Goal: Task Accomplishment & Management: Use online tool/utility

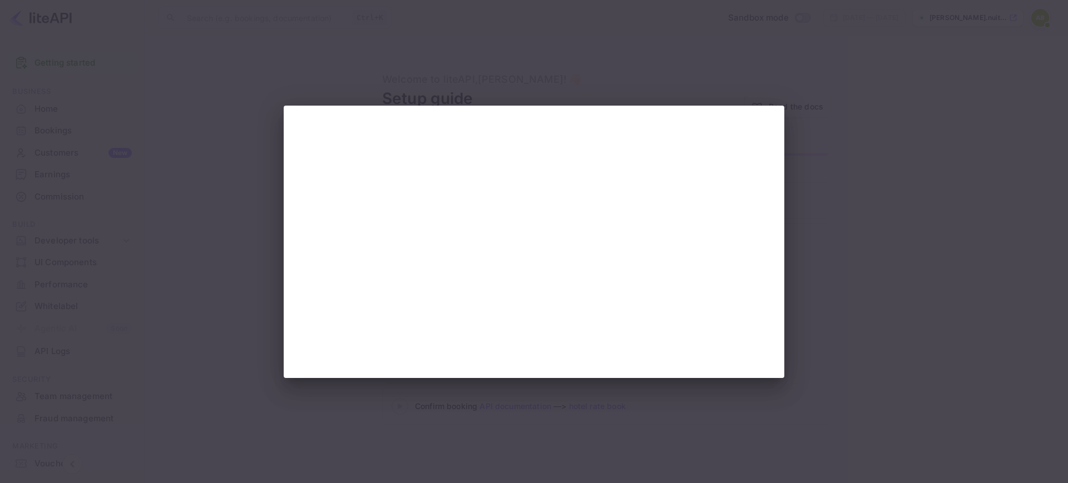
drag, startPoint x: 625, startPoint y: 53, endPoint x: 643, endPoint y: 72, distance: 26.3
click at [625, 53] on div at bounding box center [534, 241] width 1068 height 483
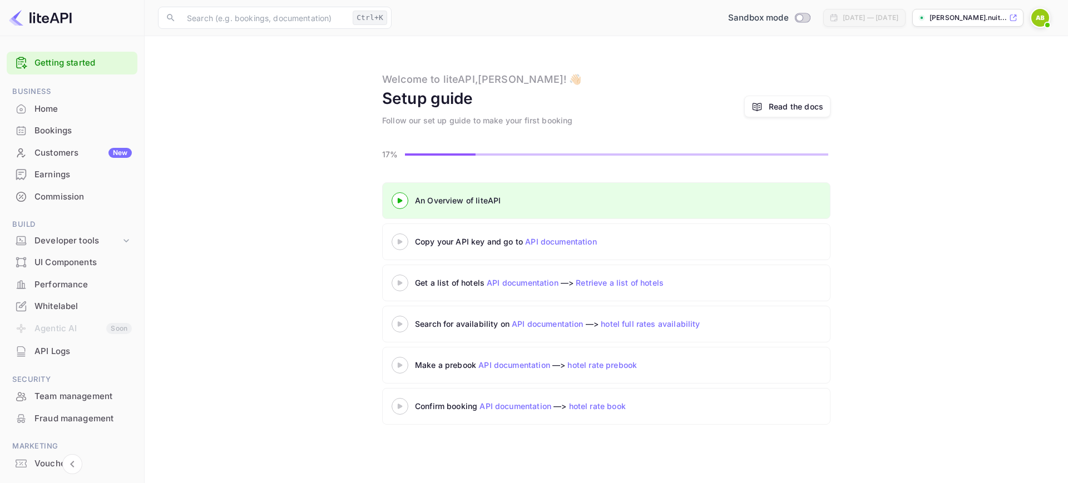
click at [403, 244] on icon at bounding box center [399, 242] width 39 height 6
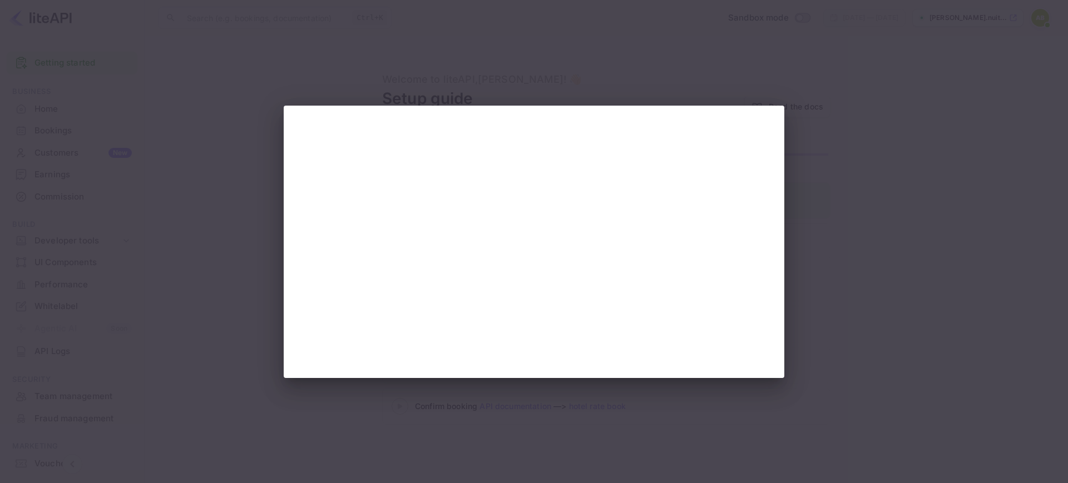
click at [905, 149] on div at bounding box center [534, 241] width 1068 height 483
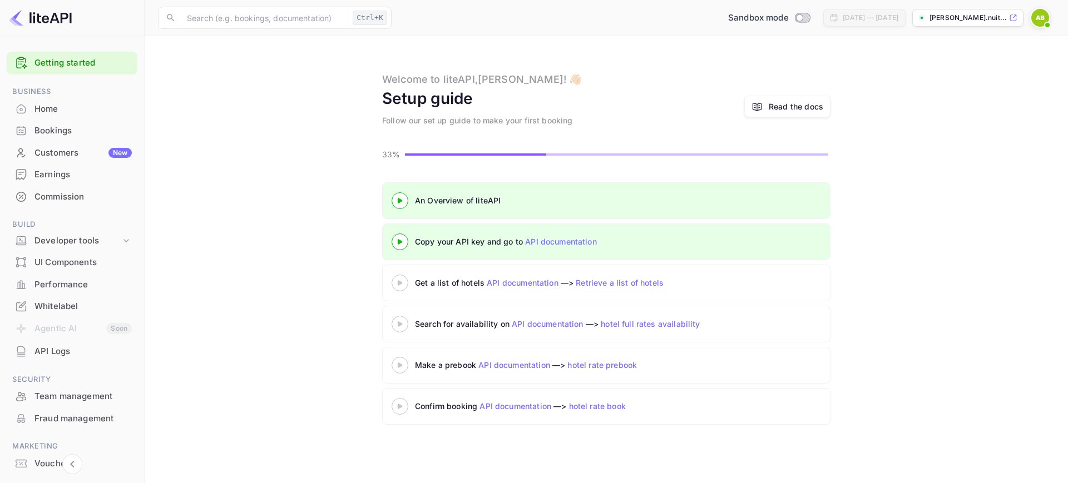
click at [398, 276] on div at bounding box center [399, 283] width 17 height 17
click at [401, 281] on icon at bounding box center [399, 283] width 39 height 6
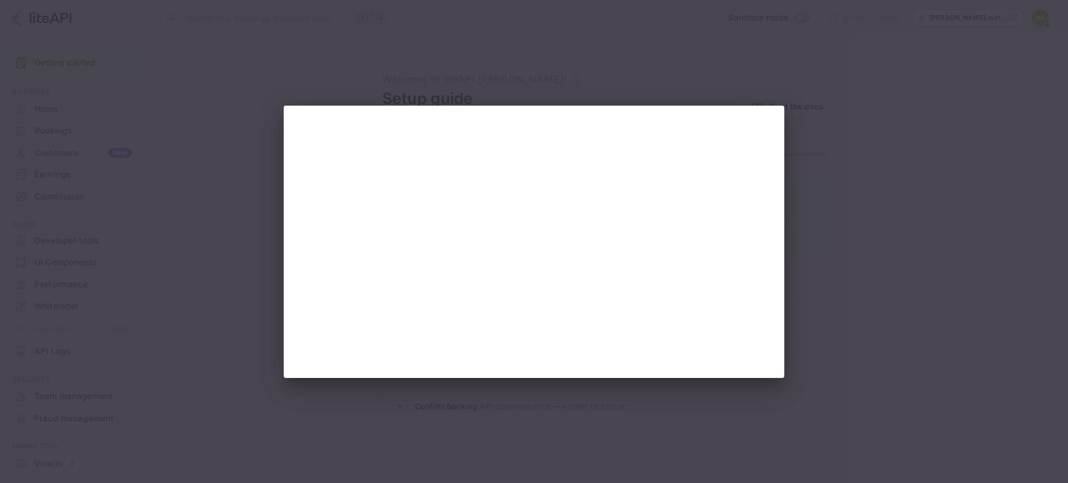
click at [951, 434] on div at bounding box center [534, 241] width 1068 height 483
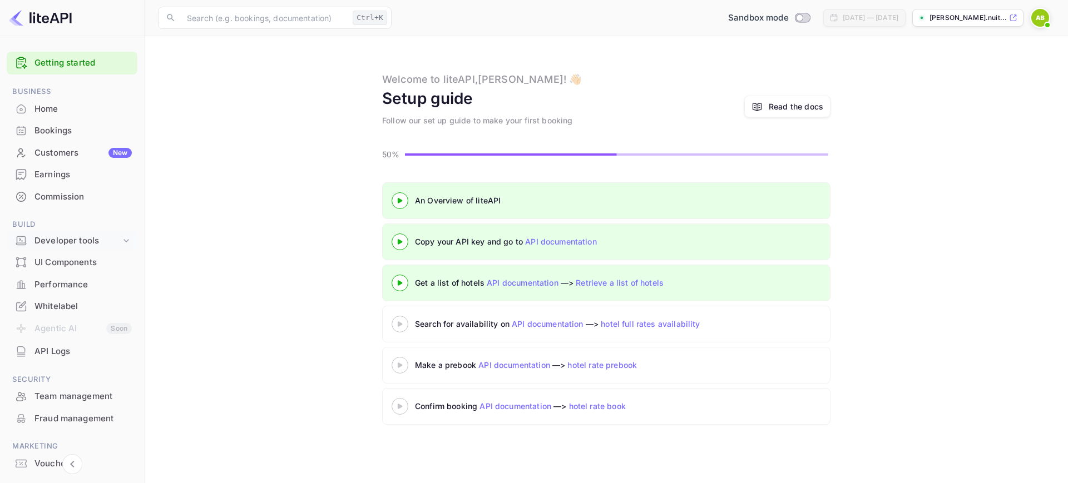
click at [81, 240] on div "Developer tools" at bounding box center [77, 241] width 86 height 13
click at [405, 324] on icon at bounding box center [399, 324] width 39 height 6
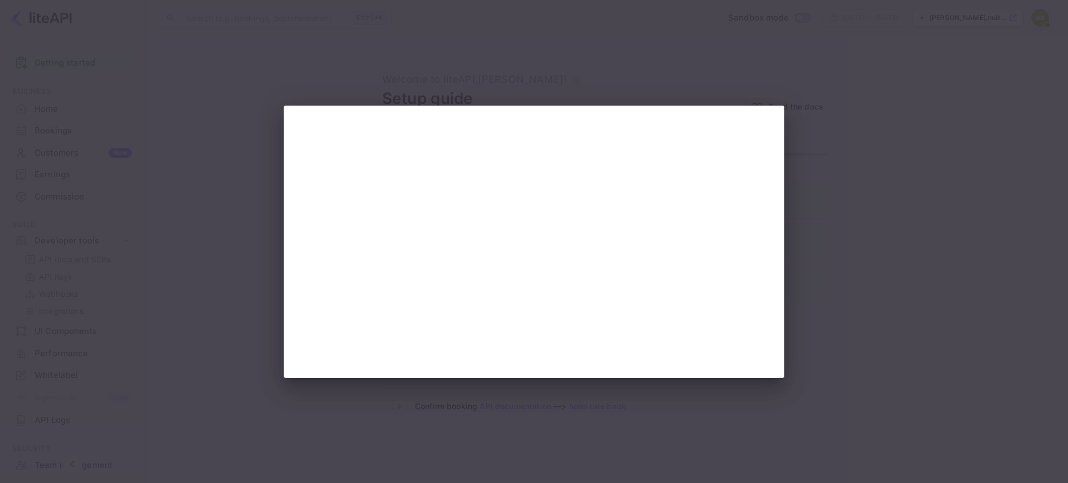
click at [883, 114] on div at bounding box center [534, 241] width 1068 height 483
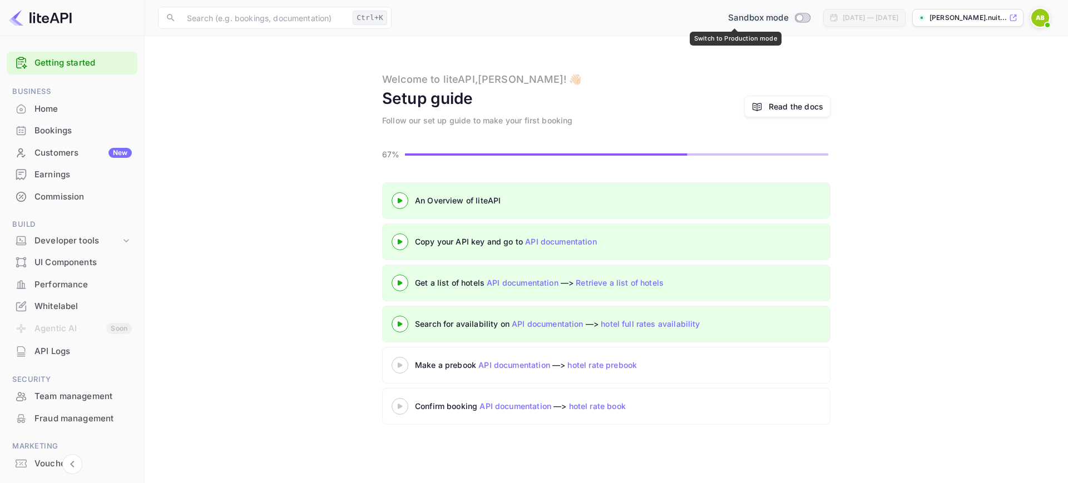
click at [788, 18] on input "Switch to Production mode" at bounding box center [799, 17] width 22 height 7
checkbox input "false"
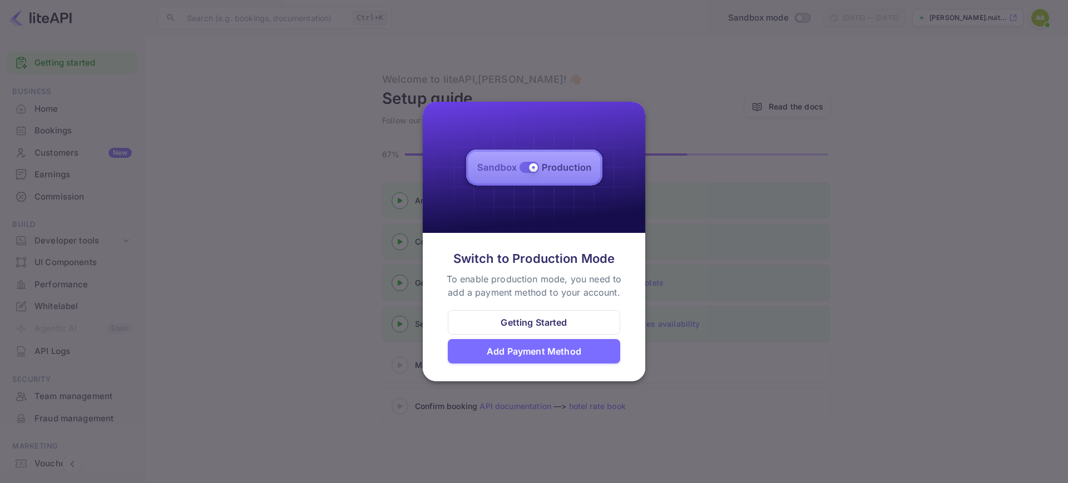
click at [531, 323] on div "Getting Started" at bounding box center [533, 322] width 66 height 13
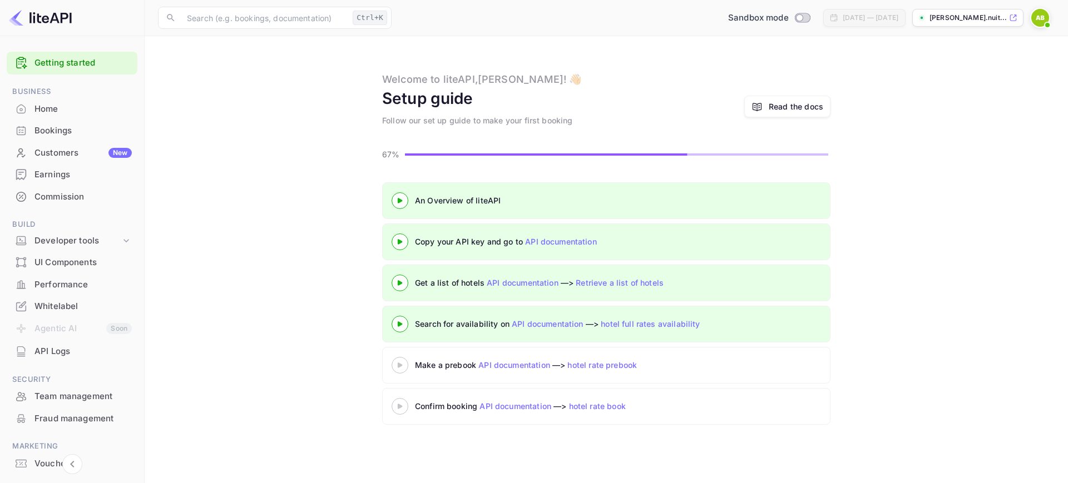
click at [1013, 17] on icon at bounding box center [1013, 18] width 6 height 6
click at [78, 308] on div "Whitelabel" at bounding box center [82, 306] width 97 height 13
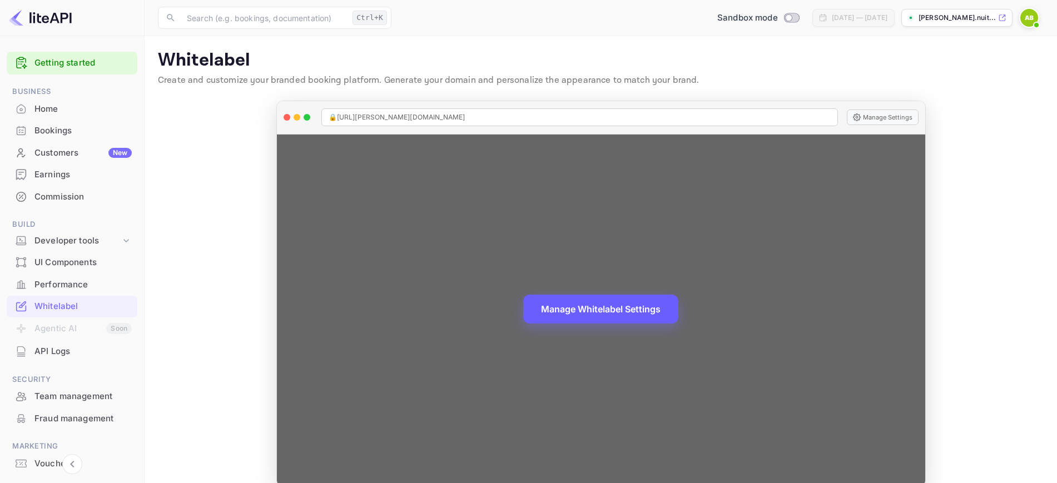
click at [623, 312] on button "Manage Whitelabel Settings" at bounding box center [600, 309] width 155 height 29
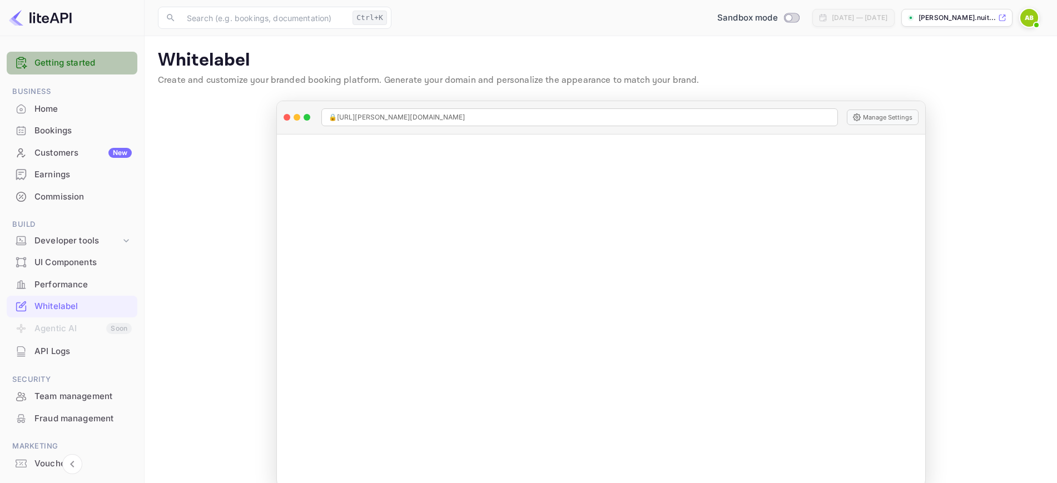
click at [83, 72] on div "Getting started" at bounding box center [72, 63] width 131 height 23
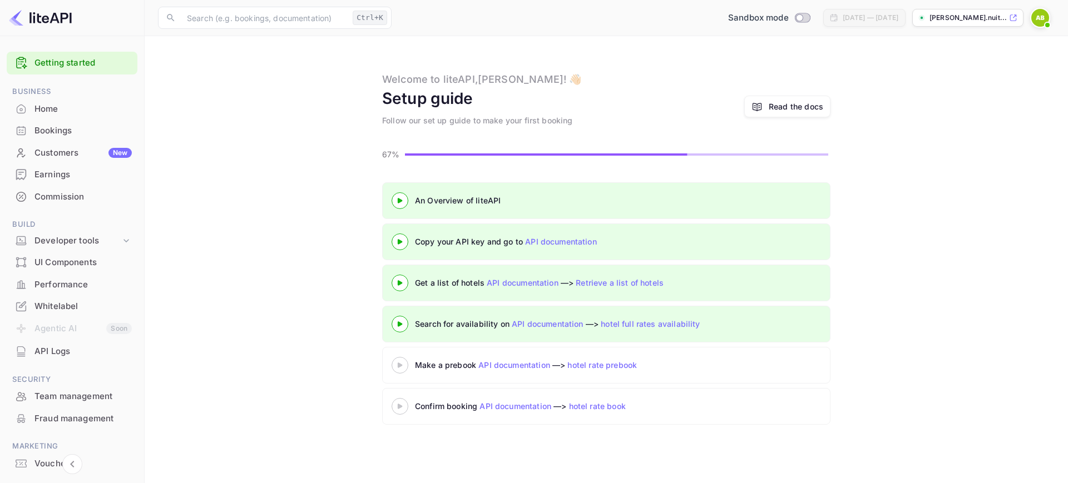
click at [393, 364] on icon at bounding box center [399, 366] width 39 height 6
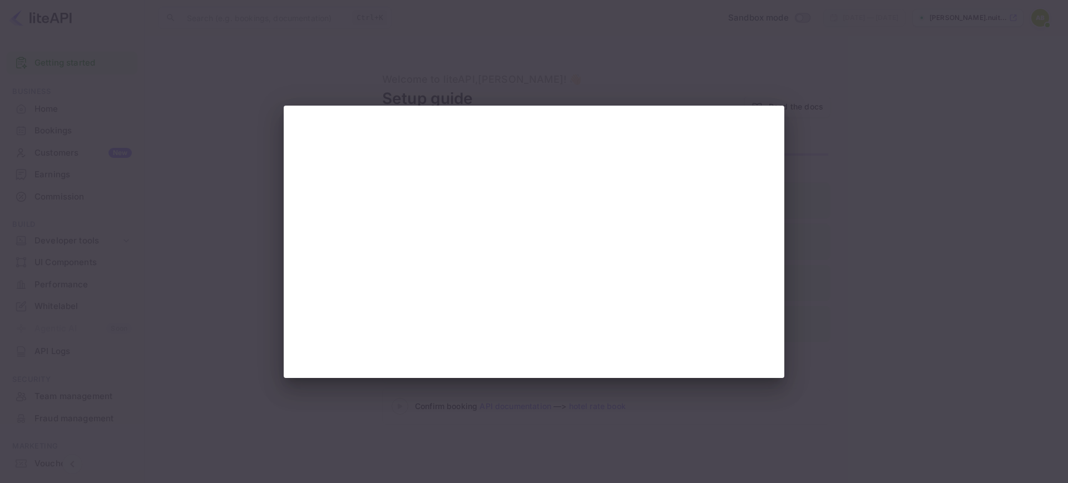
click at [842, 127] on div at bounding box center [534, 241] width 1068 height 483
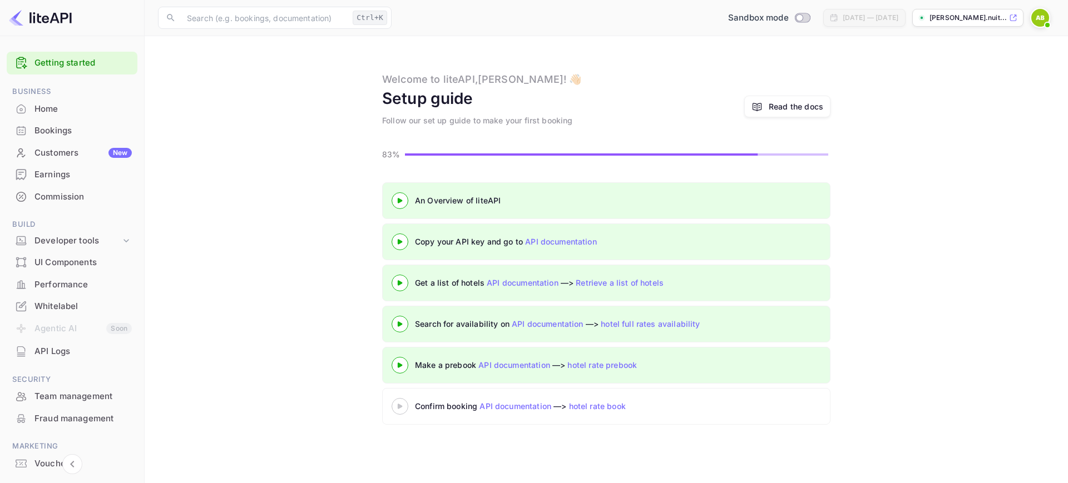
click at [981, 22] on p "[PERSON_NAME].nuit..." at bounding box center [967, 18] width 77 height 10
click at [403, 407] on icon at bounding box center [399, 407] width 39 height 6
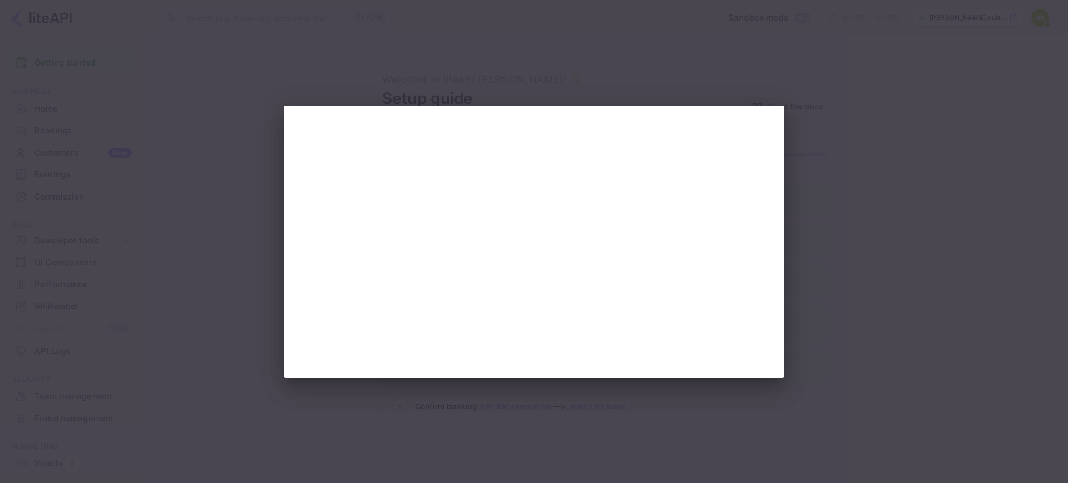
drag, startPoint x: 995, startPoint y: 200, endPoint x: 965, endPoint y: 207, distance: 30.8
click at [988, 204] on div at bounding box center [534, 241] width 1068 height 483
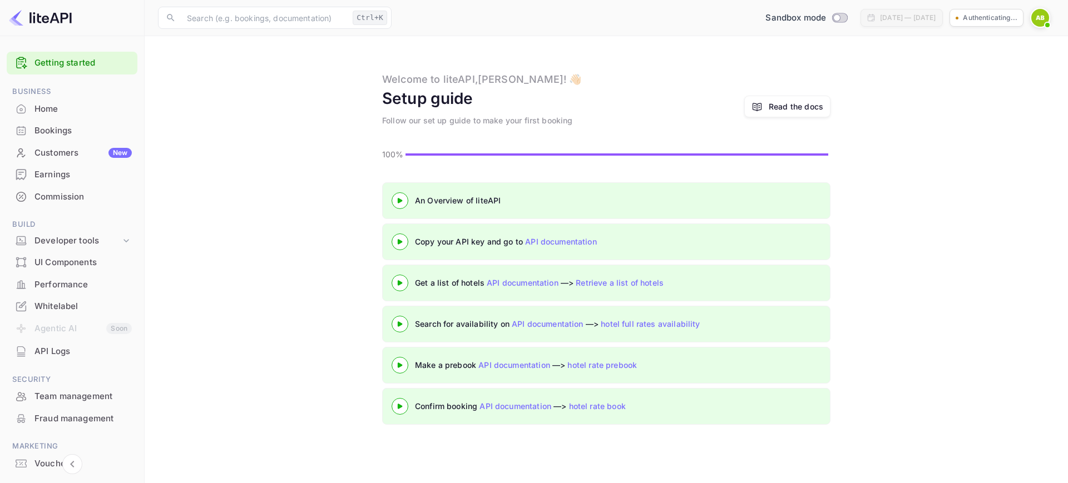
click at [403, 200] on icon at bounding box center [399, 201] width 39 height 6
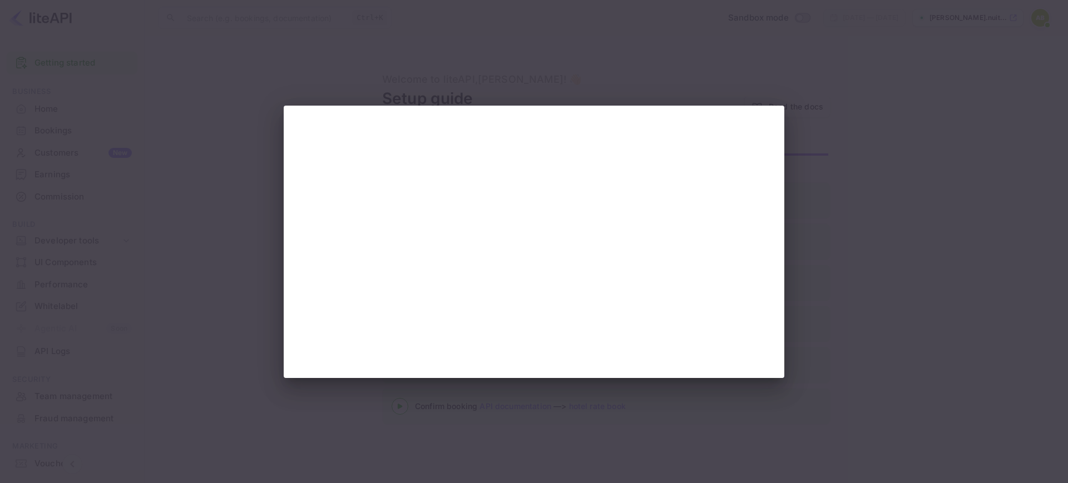
drag, startPoint x: 846, startPoint y: 264, endPoint x: 817, endPoint y: 271, distance: 29.7
click at [844, 267] on div at bounding box center [534, 241] width 1068 height 483
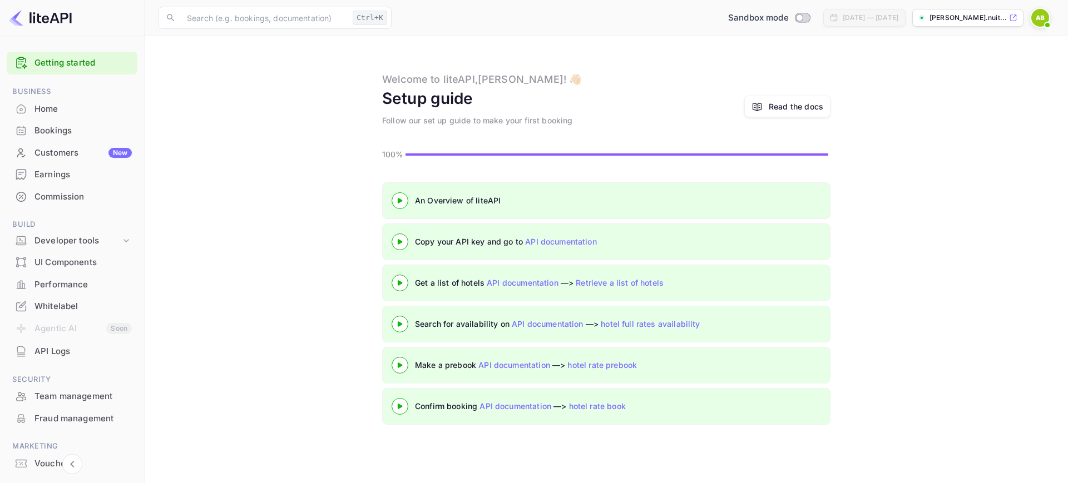
click at [398, 237] on div at bounding box center [399, 242] width 39 height 14
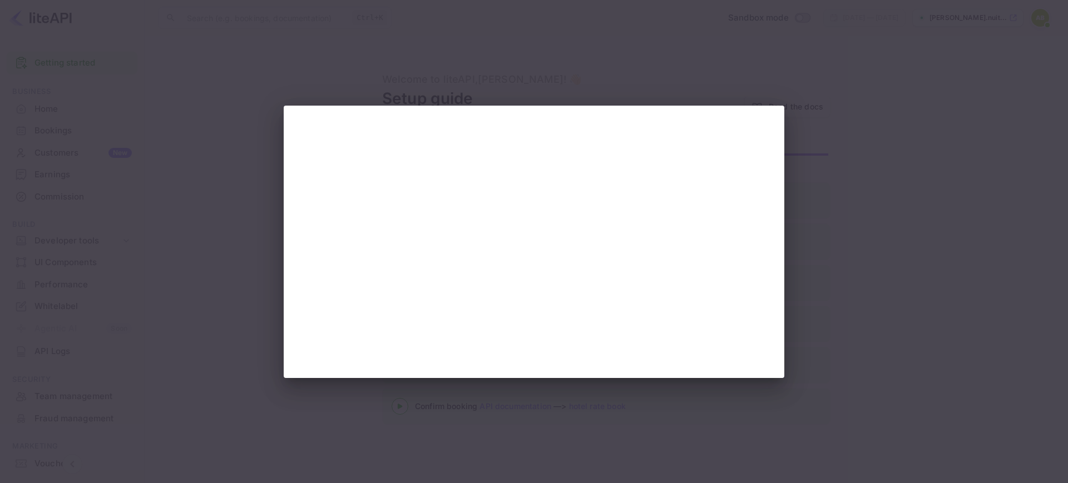
click at [198, 201] on div at bounding box center [534, 241] width 1068 height 483
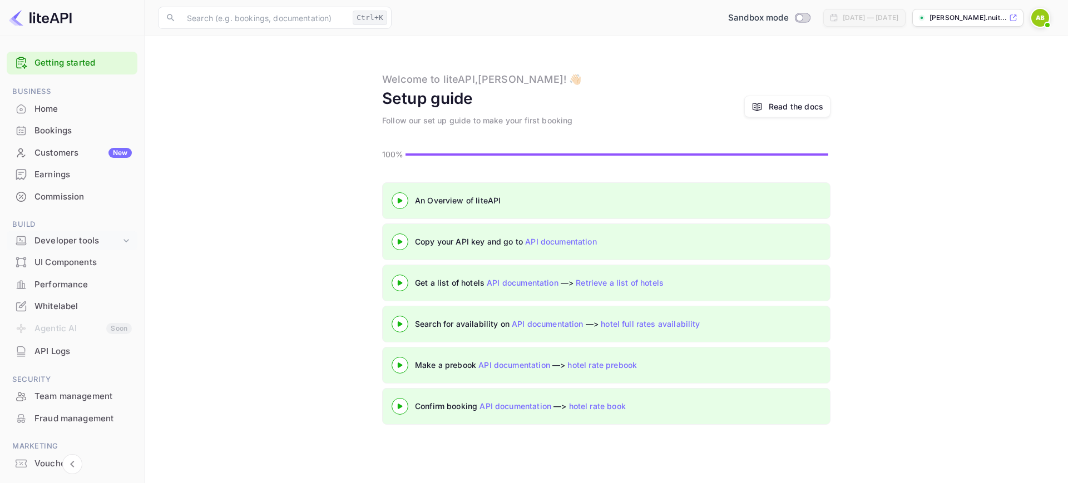
click at [86, 242] on div "Developer tools" at bounding box center [77, 241] width 86 height 13
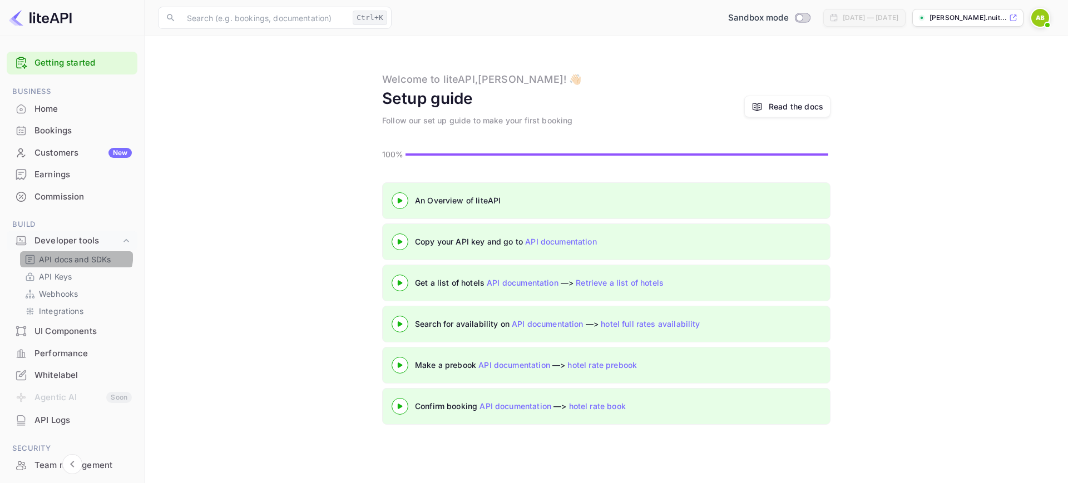
click at [66, 254] on div "API docs and SDKs" at bounding box center [76, 259] width 113 height 16
click at [53, 275] on p "API Keys" at bounding box center [55, 277] width 33 height 12
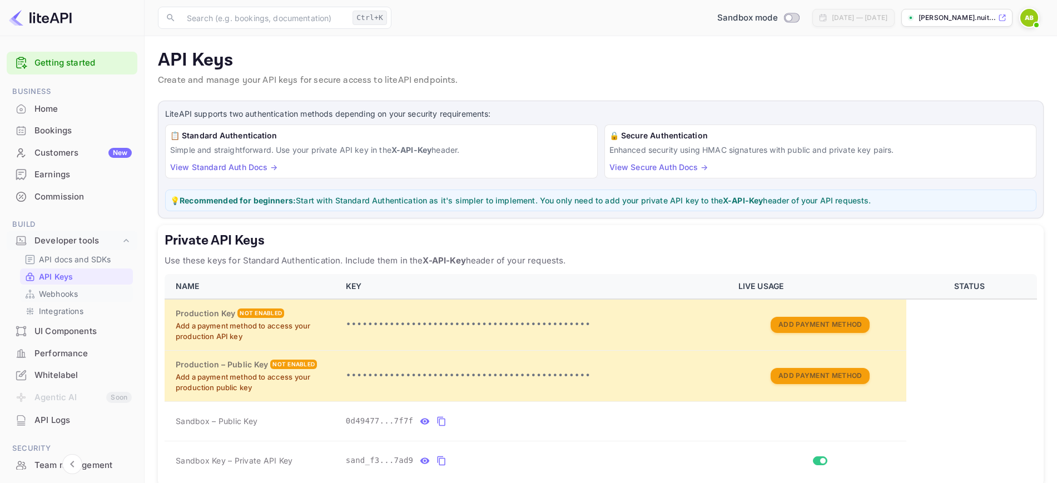
click at [70, 294] on p "Webhooks" at bounding box center [58, 294] width 39 height 12
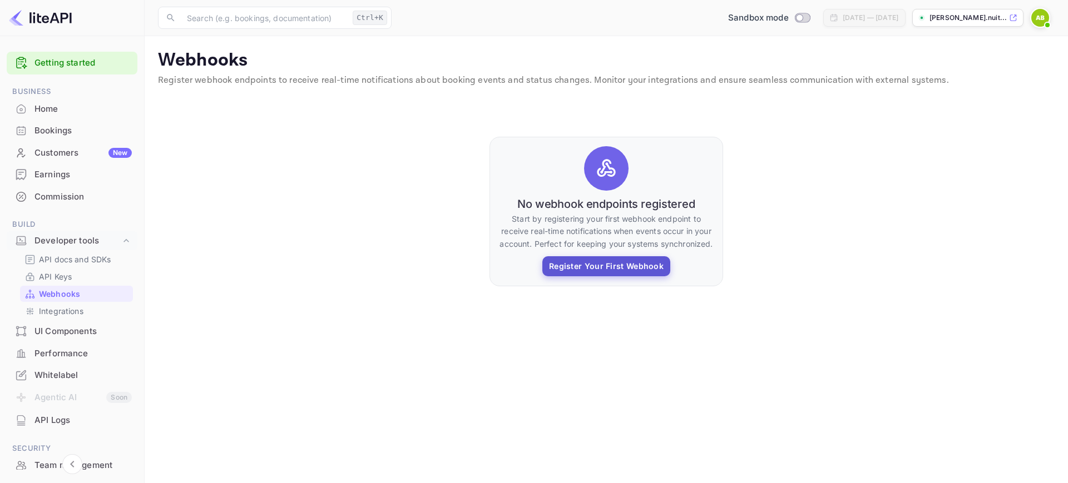
click at [610, 276] on button "Register Your First Webhook" at bounding box center [606, 266] width 128 height 20
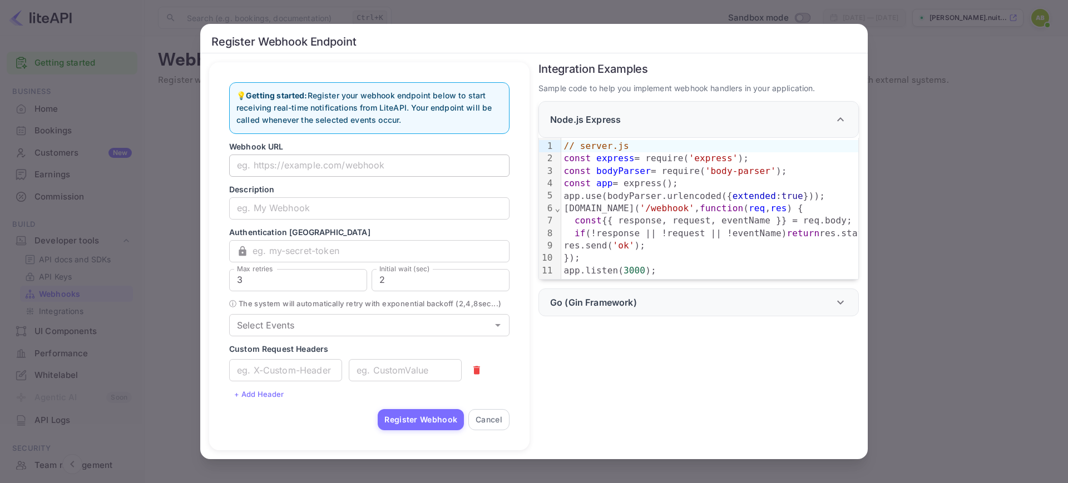
click at [301, 159] on input "text" at bounding box center [369, 166] width 280 height 22
click at [185, 140] on div "Register Webhook Endpoint 💡 Getting started: Register your webhook endpoint bel…" at bounding box center [534, 241] width 1068 height 483
